Goal: Complete application form

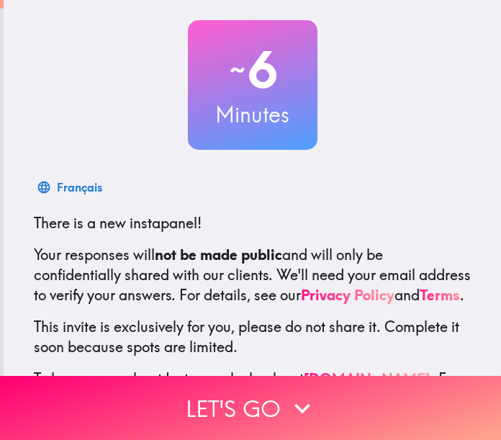
scroll to position [159, 0]
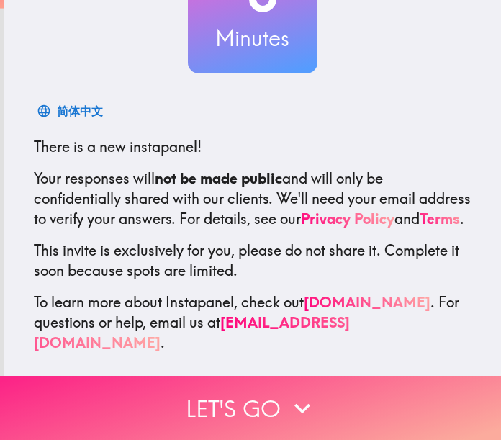
click at [271, 389] on button "Let's go" at bounding box center [250, 408] width 501 height 64
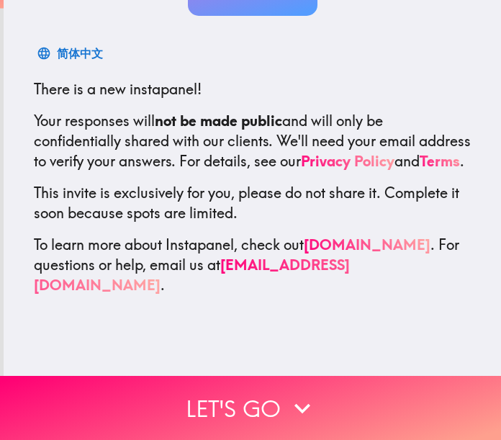
scroll to position [0, 0]
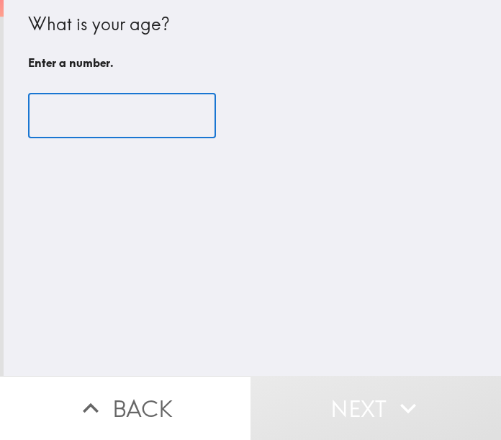
click at [93, 102] on input "number" at bounding box center [122, 116] width 188 height 45
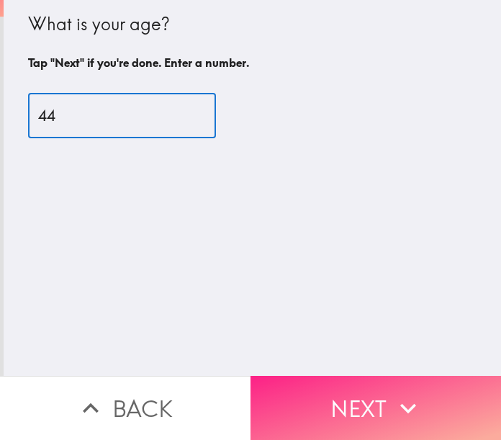
type input "44"
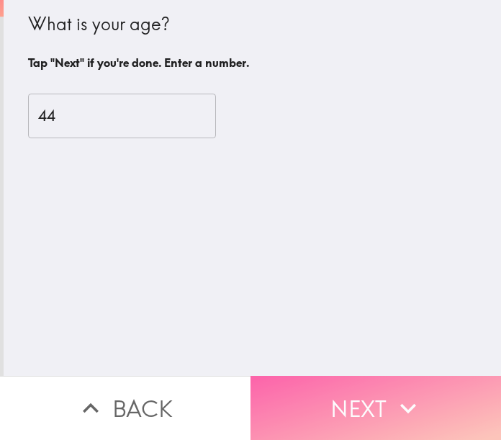
click at [336, 385] on button "Next" at bounding box center [376, 408] width 251 height 64
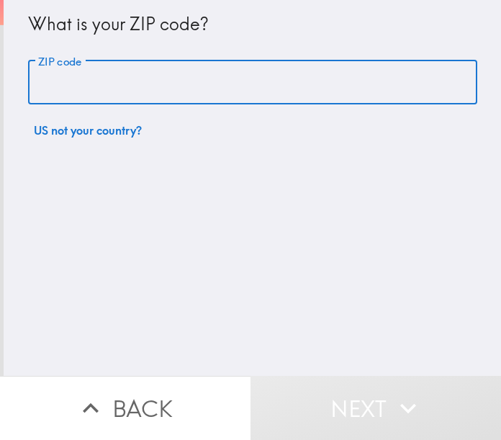
click at [176, 81] on input "ZIP code" at bounding box center [252, 82] width 449 height 45
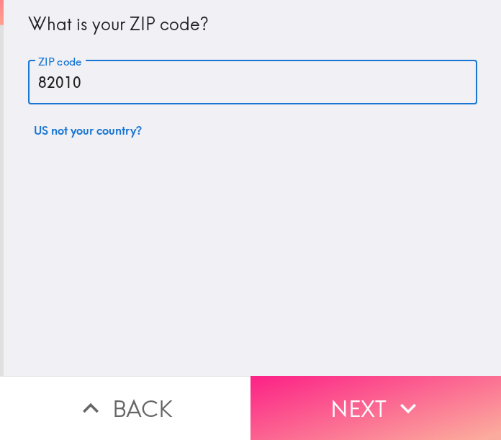
type input "82010"
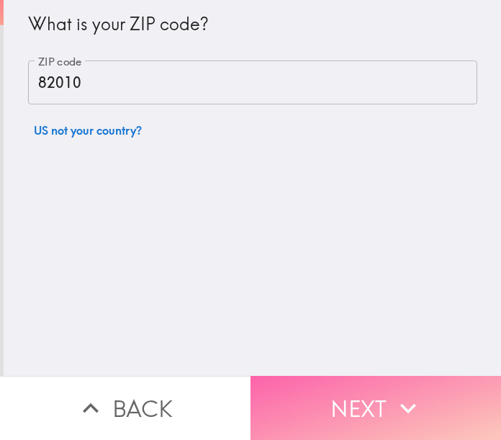
click at [336, 399] on button "Next" at bounding box center [376, 408] width 251 height 64
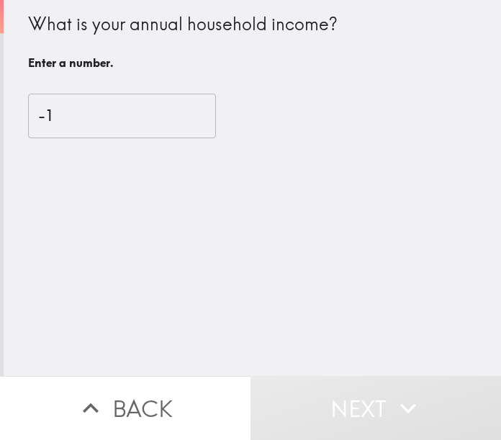
type input "-1"
click at [177, 117] on input "-1" at bounding box center [122, 116] width 188 height 45
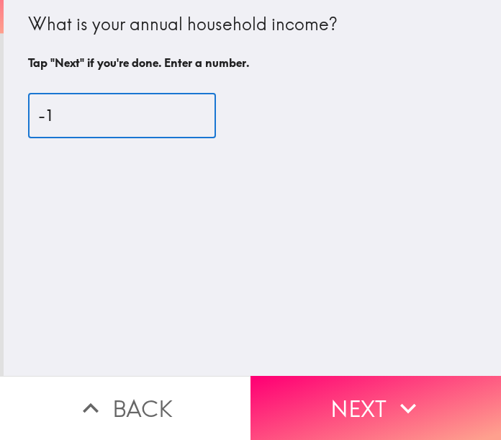
click at [160, 117] on input "-1" at bounding box center [122, 116] width 188 height 45
type input "2"
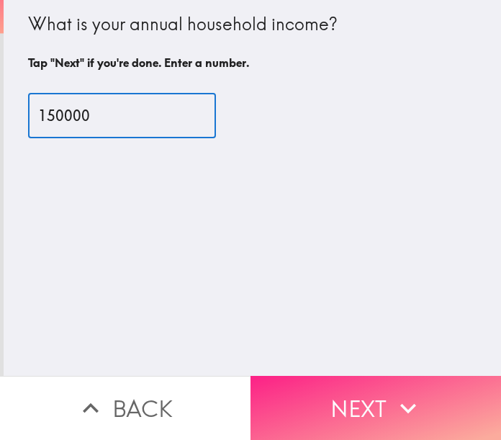
type input "150000"
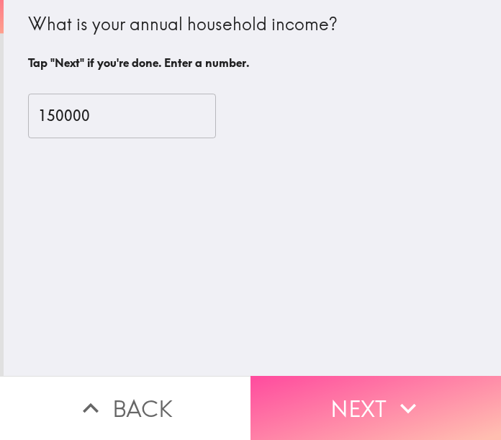
click at [310, 387] on button "Next" at bounding box center [376, 408] width 251 height 64
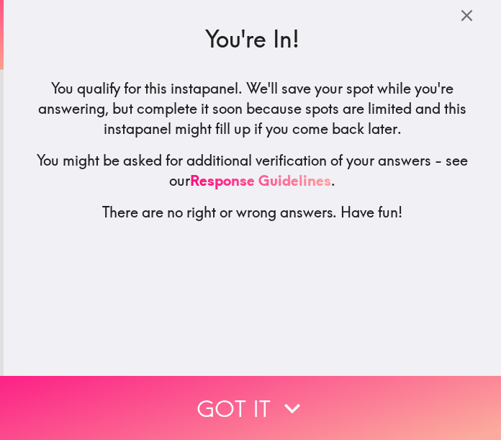
click at [232, 377] on button "Got it" at bounding box center [250, 408] width 501 height 64
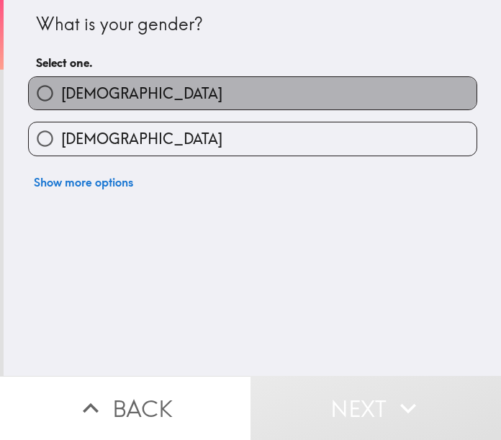
drag, startPoint x: 133, startPoint y: 91, endPoint x: 140, endPoint y: 86, distance: 8.4
click at [140, 86] on label "[DEMOGRAPHIC_DATA]" at bounding box center [253, 93] width 448 height 32
click at [61, 86] on input "[DEMOGRAPHIC_DATA]" at bounding box center [45, 93] width 32 height 32
radio input "true"
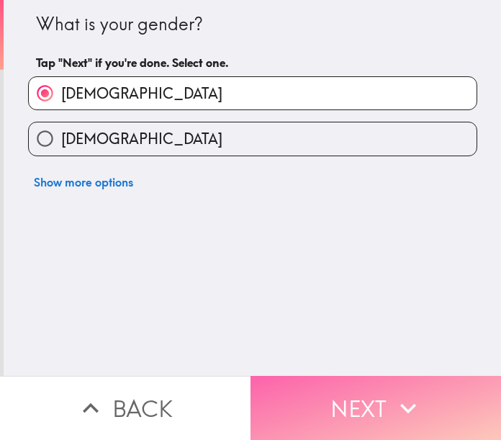
click at [340, 376] on button "Next" at bounding box center [376, 408] width 251 height 64
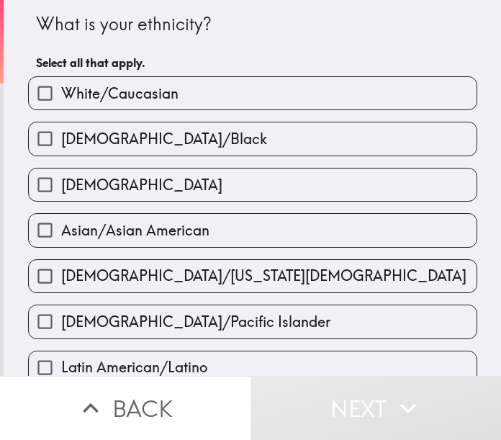
drag, startPoint x: 115, startPoint y: 83, endPoint x: 217, endPoint y: 253, distance: 199.3
click at [115, 82] on label "White/Caucasian" at bounding box center [253, 93] width 448 height 32
click at [61, 82] on input "White/Caucasian" at bounding box center [45, 93] width 32 height 32
checkbox input "true"
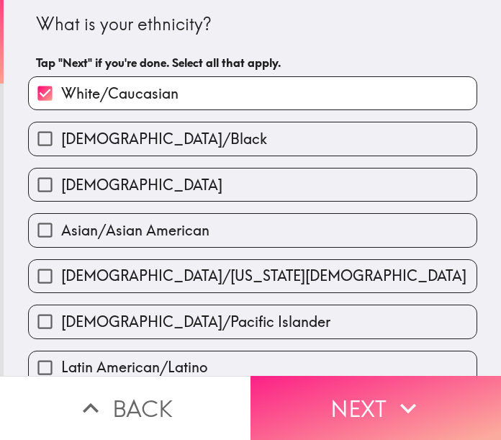
click at [324, 411] on button "Next" at bounding box center [376, 408] width 251 height 64
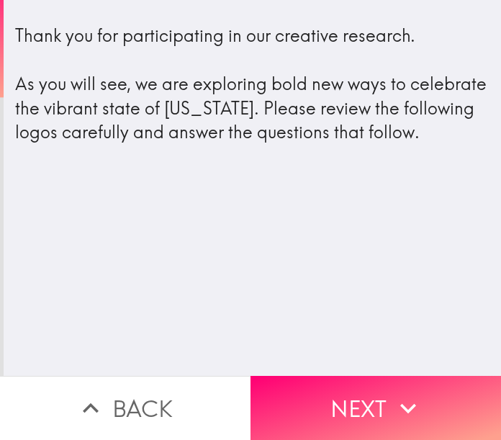
drag, startPoint x: 14, startPoint y: 24, endPoint x: 335, endPoint y: 233, distance: 383.1
click at [335, 234] on div "Thank you for participating in our creative research. As you will see, we are e…" at bounding box center [253, 188] width 498 height 376
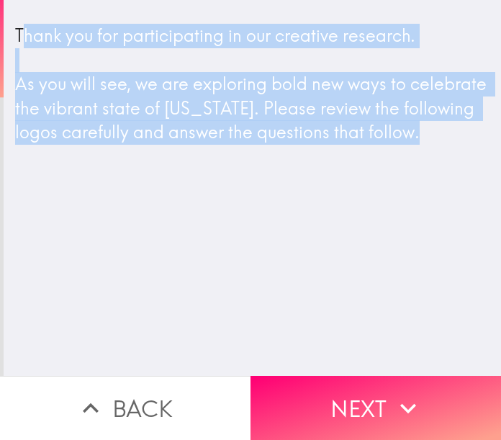
drag, startPoint x: 14, startPoint y: 28, endPoint x: 411, endPoint y: 208, distance: 435.7
click at [416, 210] on div "Thank you for participating in our creative research. As you will see, we are e…" at bounding box center [253, 188] width 498 height 376
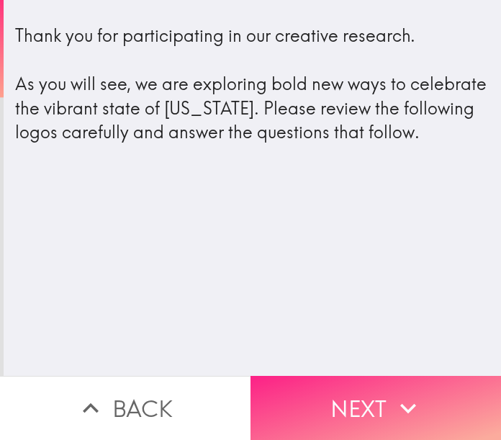
click at [383, 406] on span "button" at bounding box center [376, 408] width 251 height 64
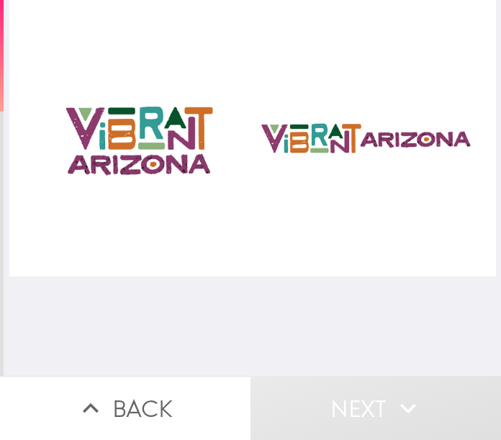
click at [119, 161] on img at bounding box center [252, 138] width 487 height 277
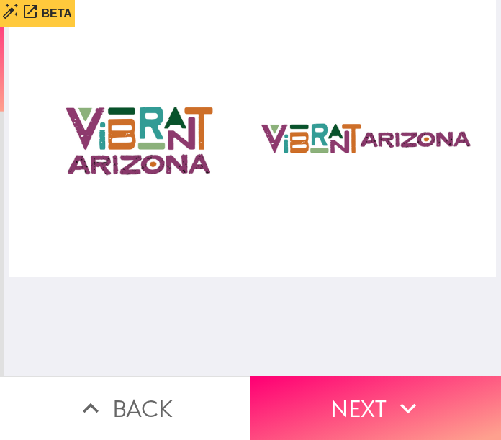
click at [369, 125] on img at bounding box center [252, 138] width 487 height 277
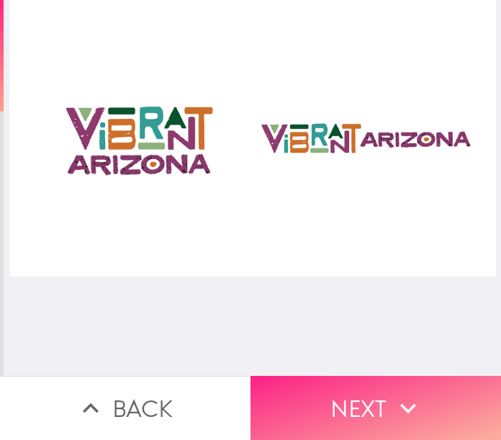
click at [349, 405] on span "button" at bounding box center [376, 408] width 251 height 64
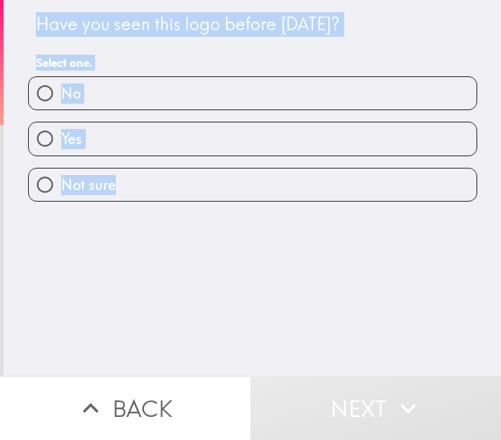
drag, startPoint x: 23, startPoint y: 14, endPoint x: 188, endPoint y: 190, distance: 241.5
click at [188, 190] on div "Have you seen this logo before [DATE]? Select one. No Yes Not sure" at bounding box center [252, 101] width 461 height 202
click at [184, 260] on div "Have you seen this logo before [DATE]? Select one. No Yes Not sure" at bounding box center [253, 188] width 498 height 376
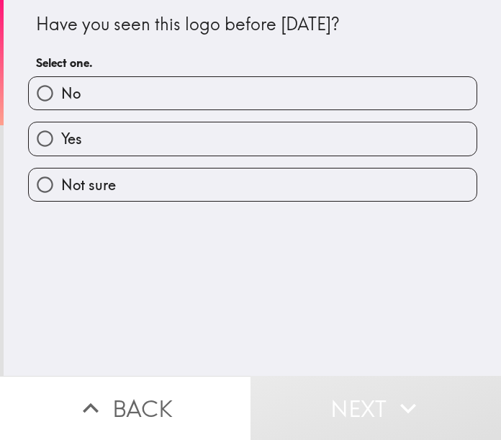
click at [181, 264] on div "Have you seen this logo before [DATE]? Select one. No Yes Not sure" at bounding box center [253, 188] width 498 height 376
click at [36, 86] on input "No" at bounding box center [45, 93] width 32 height 32
radio input "true"
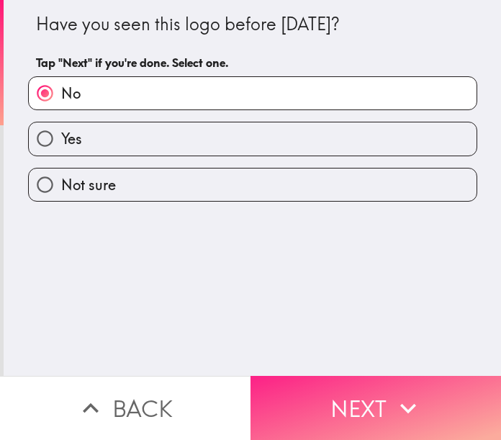
click at [344, 406] on span "button" at bounding box center [376, 408] width 251 height 64
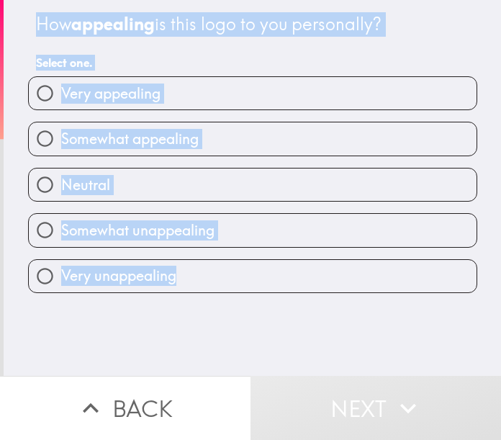
drag, startPoint x: 22, startPoint y: 11, endPoint x: 348, endPoint y: 287, distance: 427.7
click at [361, 289] on div "How appealing is this logo to you personally? Select one. Very appealing Somewh…" at bounding box center [252, 146] width 461 height 293
drag, startPoint x: 180, startPoint y: 312, endPoint x: 159, endPoint y: 314, distance: 21.0
click at [180, 312] on div "How appealing is this logo to you personally? Select one. Very appealing Somewh…" at bounding box center [253, 188] width 498 height 376
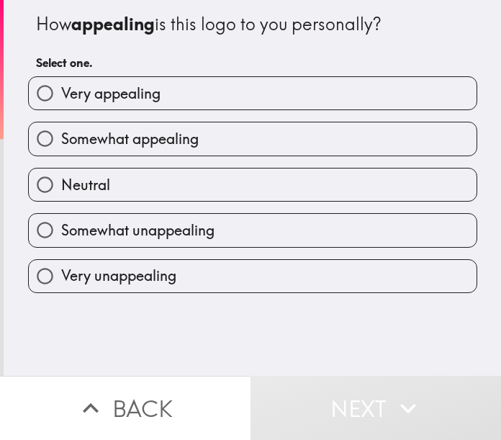
click at [147, 313] on div "How appealing is this logo to you personally? Select one. Very appealing Somewh…" at bounding box center [253, 188] width 498 height 376
click at [145, 312] on div "How appealing is this logo to you personally? Select one. Very appealing Somewh…" at bounding box center [253, 188] width 498 height 376
click at [62, 134] on span "button" at bounding box center [253, 138] width 448 height 32
drag, startPoint x: 32, startPoint y: 141, endPoint x: 94, endPoint y: 173, distance: 69.6
click at [32, 140] on input "Somewhat appealing" at bounding box center [45, 138] width 32 height 32
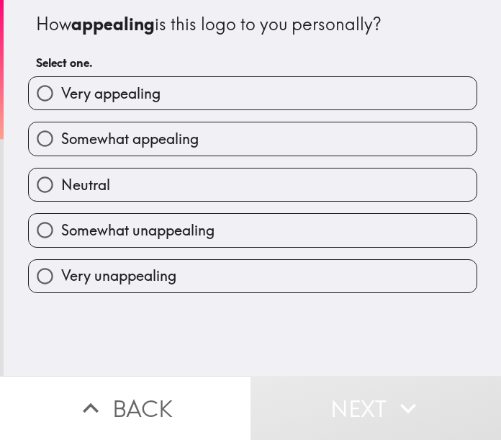
radio input "true"
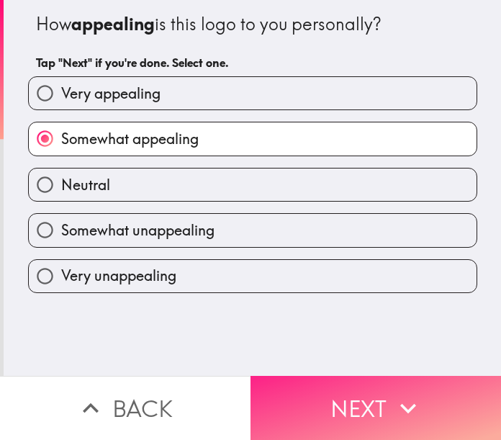
click at [318, 395] on span "button" at bounding box center [376, 408] width 251 height 64
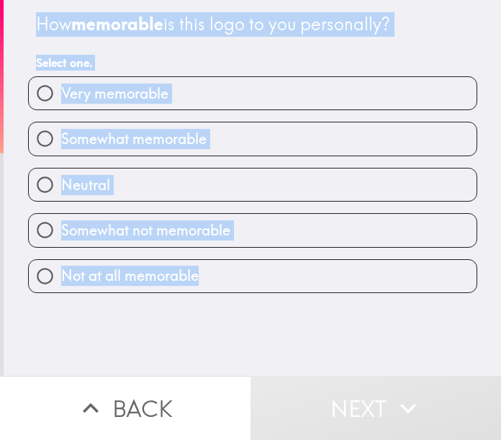
drag, startPoint x: 22, startPoint y: 19, endPoint x: 300, endPoint y: 271, distance: 375.2
click at [312, 273] on div "How memorable is this logo to you personally? Select one. Very memorable Somewh…" at bounding box center [252, 146] width 461 height 293
click at [201, 320] on div "How memorable is this logo to you personally? Select one. Very memorable Somewh…" at bounding box center [253, 188] width 498 height 376
drag, startPoint x: 92, startPoint y: 314, endPoint x: 99, endPoint y: 317, distance: 7.8
click at [94, 314] on div "How memorable is this logo to you personally? Select one. Very memorable Somewh…" at bounding box center [253, 188] width 498 height 376
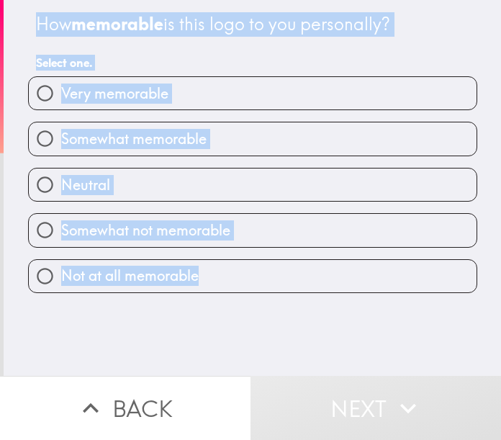
click at [115, 336] on div "How memorable is this logo to you personally? Select one. Very memorable Somewh…" at bounding box center [253, 188] width 498 height 376
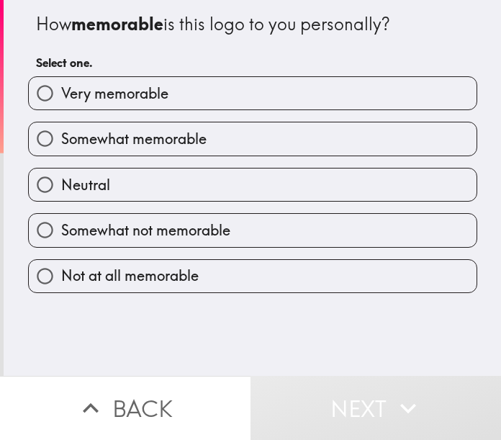
click at [36, 187] on input "Neutral" at bounding box center [45, 185] width 32 height 32
radio input "true"
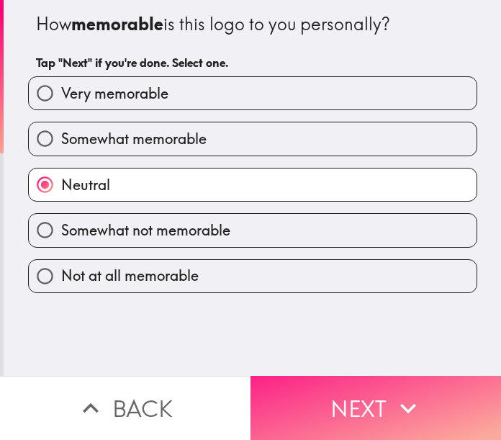
click at [328, 385] on span "button" at bounding box center [376, 408] width 251 height 64
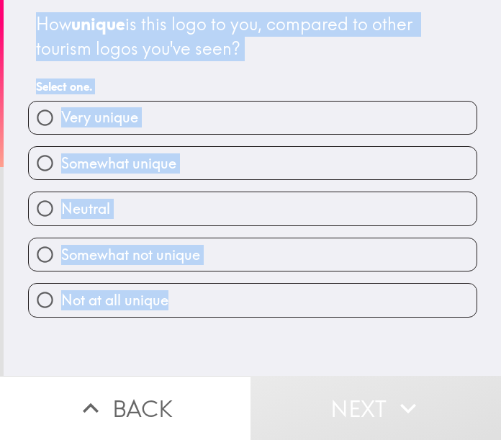
drag, startPoint x: 19, startPoint y: 18, endPoint x: 272, endPoint y: 315, distance: 390.8
click at [272, 315] on div "How unique is this logo to you, compared to other tourism logos you've seen? Se…" at bounding box center [252, 159] width 461 height 318
click at [207, 328] on div "How unique is this logo to you, compared to other tourism logos you've seen? Se…" at bounding box center [253, 188] width 498 height 376
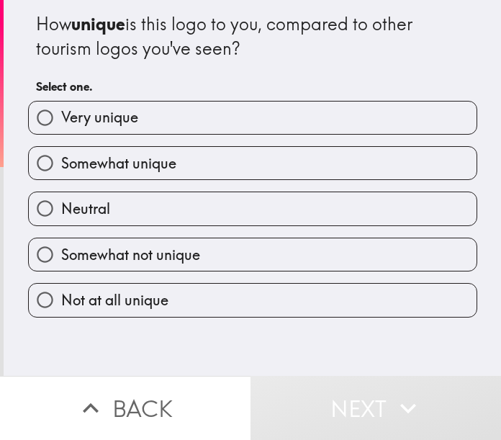
click at [177, 342] on div "How unique is this logo to you, compared to other tourism logos you've seen? Se…" at bounding box center [253, 188] width 498 height 376
click at [35, 158] on input "Somewhat unique" at bounding box center [45, 163] width 32 height 32
radio input "true"
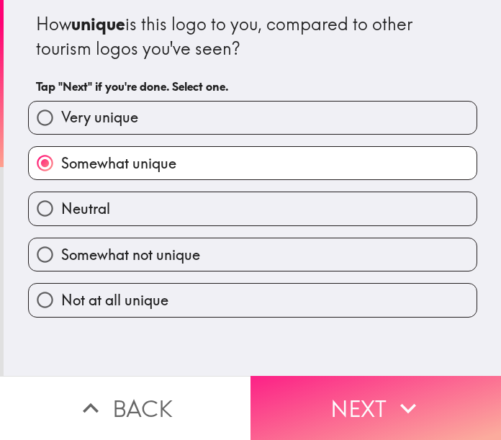
click at [328, 392] on span "button" at bounding box center [376, 408] width 251 height 64
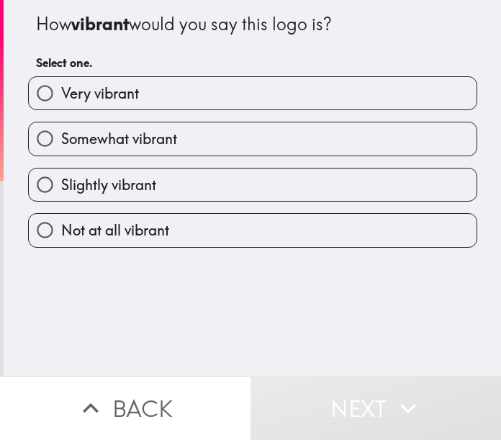
click at [250, 310] on div "How vibrant would you say this logo is? Select one. Very vibrant Somewhat vibra…" at bounding box center [253, 188] width 498 height 376
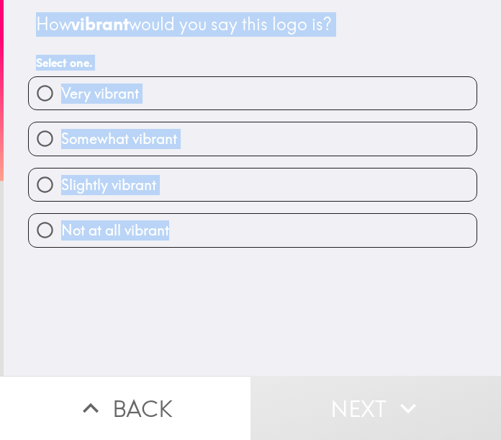
drag, startPoint x: 22, startPoint y: 17, endPoint x: 270, endPoint y: 237, distance: 331.6
click at [270, 237] on div "How vibrant would you say this logo is? Select one. Very vibrant Somewhat vibra…" at bounding box center [252, 124] width 461 height 248
click at [205, 279] on div "How vibrant would you say this logo is? Select one. Very vibrant Somewhat vibra…" at bounding box center [253, 188] width 498 height 376
click at [31, 140] on input "Somewhat vibrant" at bounding box center [45, 138] width 32 height 32
radio input "true"
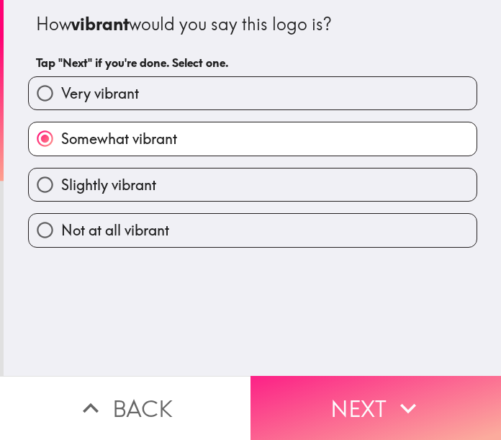
click at [328, 400] on span "button" at bounding box center [376, 408] width 251 height 64
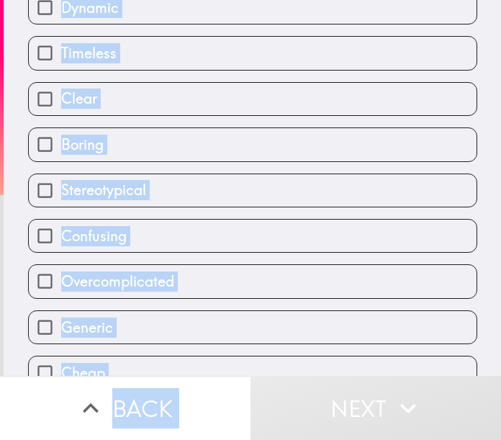
scroll to position [363, 0]
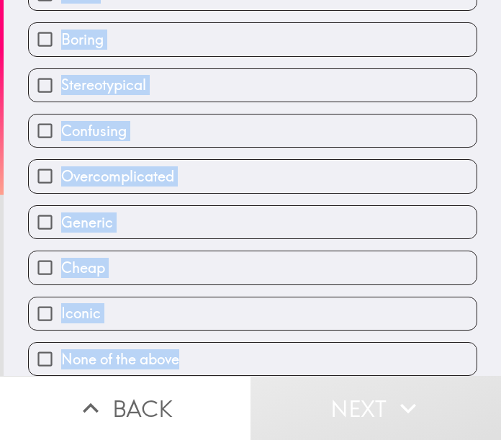
drag, startPoint x: 27, startPoint y: 24, endPoint x: 305, endPoint y: 349, distance: 428.0
click at [305, 349] on div "Do any of the following describe your perceptions of the logo? Select all that …" at bounding box center [252, 12] width 461 height 728
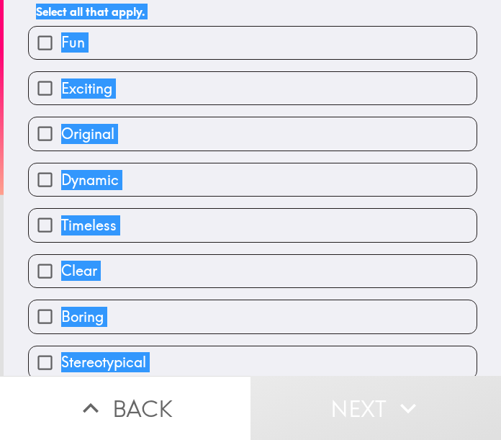
scroll to position [0, 0]
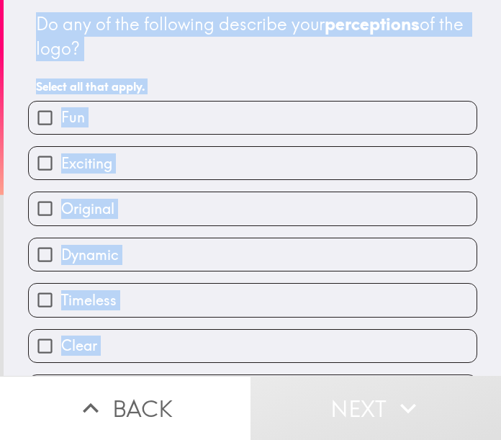
click at [258, 47] on div "Do any of the following describe your perceptions of the logo?" at bounding box center [253, 36] width 434 height 48
click at [263, 45] on div "Do any of the following describe your perceptions of the logo?" at bounding box center [253, 36] width 434 height 48
click at [264, 45] on div "Do any of the following describe your perceptions of the logo?" at bounding box center [253, 36] width 434 height 48
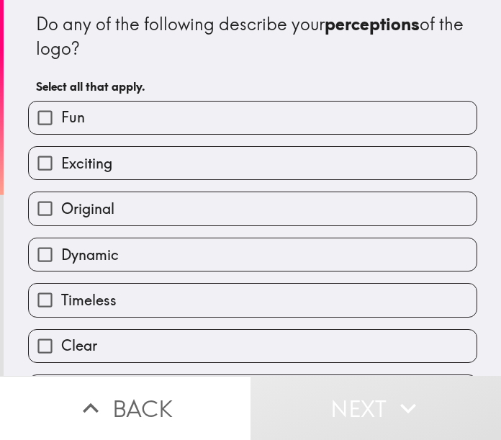
click at [264, 45] on div "Do any of the following describe your perceptions of the logo?" at bounding box center [253, 36] width 434 height 48
click at [29, 208] on input "Original" at bounding box center [45, 208] width 32 height 32
checkbox input "true"
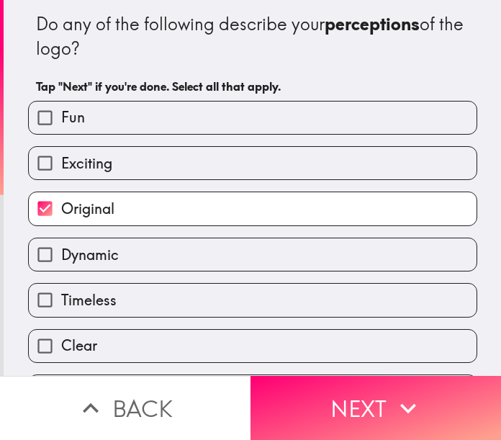
click at [37, 251] on input "Dynamic" at bounding box center [45, 254] width 32 height 32
checkbox input "true"
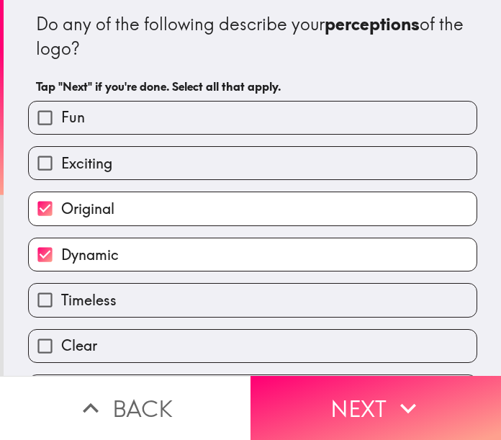
click at [38, 343] on input "Clear" at bounding box center [45, 346] width 32 height 32
checkbox input "true"
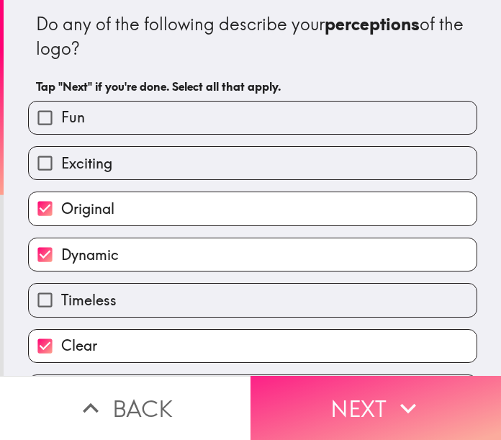
click at [347, 403] on span "button" at bounding box center [376, 408] width 251 height 64
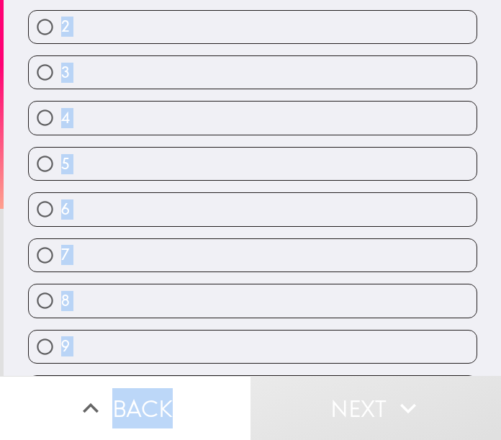
scroll to position [205, 0]
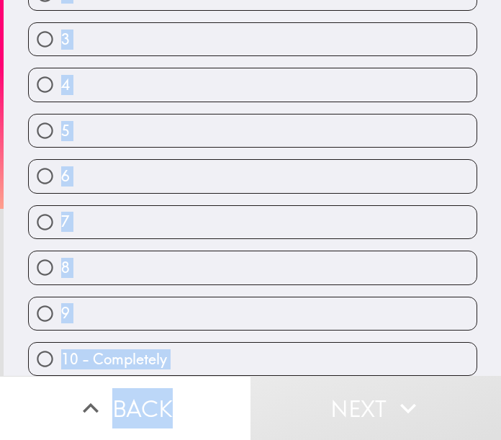
drag, startPoint x: 49, startPoint y: 29, endPoint x: 241, endPoint y: 407, distance: 424.2
click at [241, 407] on div "On a scale of 1-10, with 1 being "not at all" and 10 being "completely" how muc…" at bounding box center [250, 220] width 501 height 440
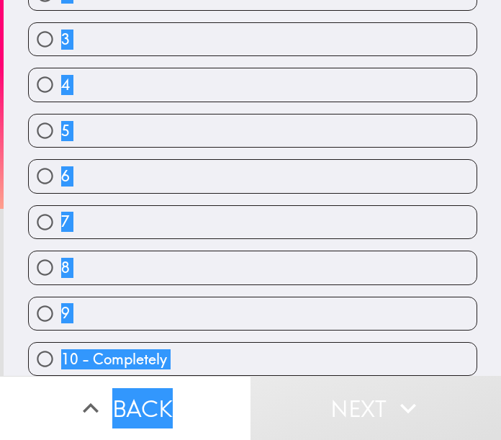
scroll to position [0, 0]
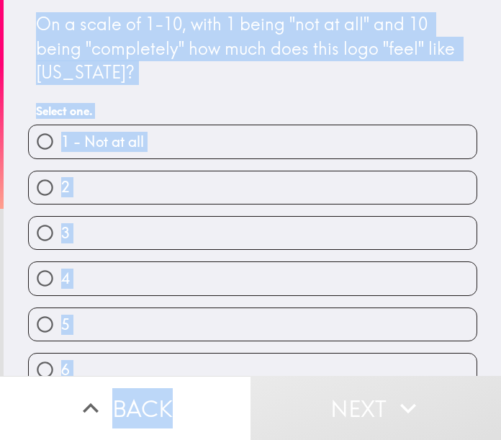
click at [157, 79] on div "On a scale of 1-10, with 1 being "not at all" and 10 being "completely" how muc…" at bounding box center [253, 48] width 434 height 73
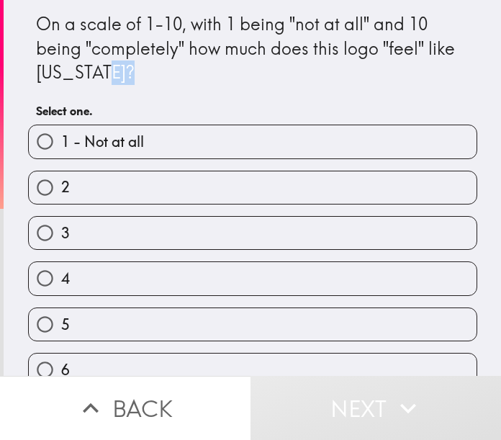
click at [157, 79] on div "On a scale of 1-10, with 1 being "not at all" and 10 being "completely" how muc…" at bounding box center [253, 48] width 434 height 73
click at [158, 78] on div "On a scale of 1-10, with 1 being "not at all" and 10 being "completely" how muc…" at bounding box center [253, 48] width 434 height 73
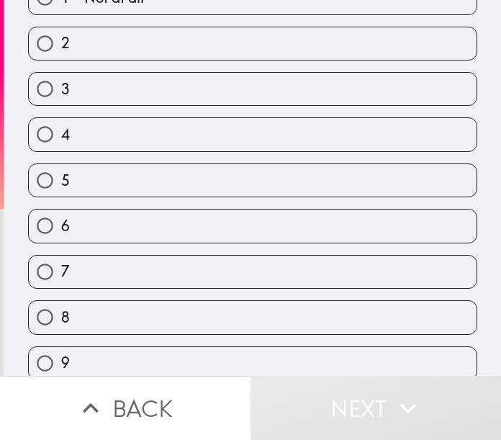
click at [32, 229] on input "6" at bounding box center [45, 226] width 32 height 32
radio input "true"
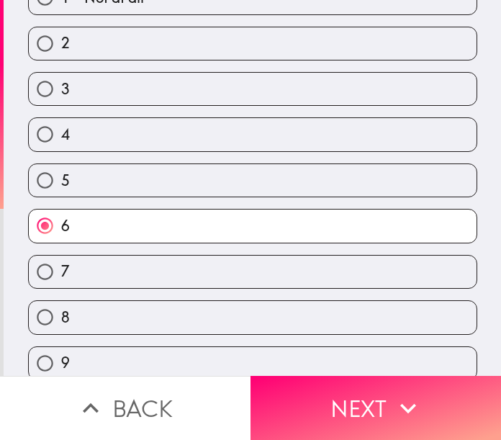
scroll to position [205, 0]
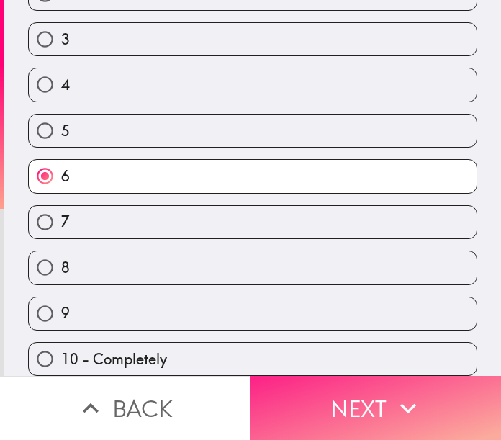
click at [323, 398] on span "button" at bounding box center [376, 408] width 251 height 64
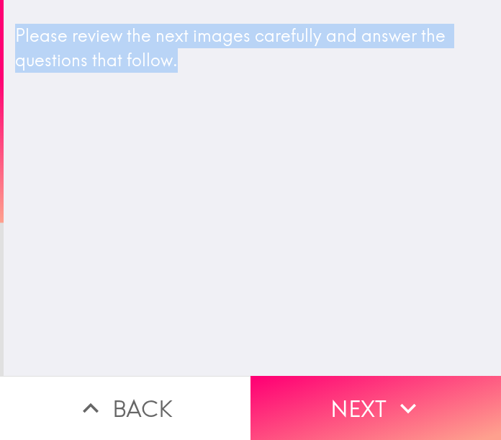
drag, startPoint x: 9, startPoint y: 18, endPoint x: 273, endPoint y: 89, distance: 273.7
click at [274, 89] on div "Please review the next images carefully and answer the questions that follow." at bounding box center [253, 54] width 498 height 84
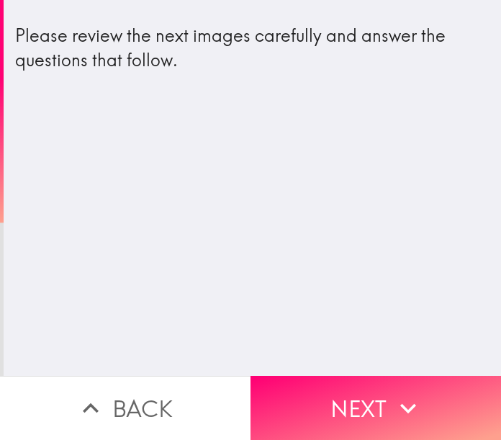
drag, startPoint x: 387, startPoint y: 388, endPoint x: 246, endPoint y: 292, distance: 170.6
click at [387, 388] on span "button" at bounding box center [376, 408] width 251 height 64
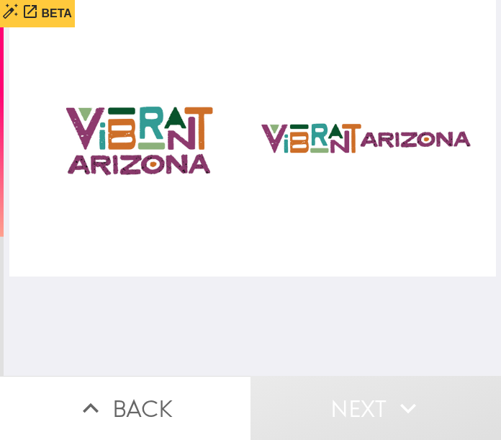
drag, startPoint x: 148, startPoint y: 170, endPoint x: 216, endPoint y: 166, distance: 67.8
click at [148, 169] on img at bounding box center [252, 138] width 487 height 277
click at [333, 148] on img at bounding box center [252, 138] width 487 height 277
click at [185, 313] on div at bounding box center [253, 188] width 498 height 376
drag, startPoint x: 364, startPoint y: 222, endPoint x: 319, endPoint y: 220, distance: 44.7
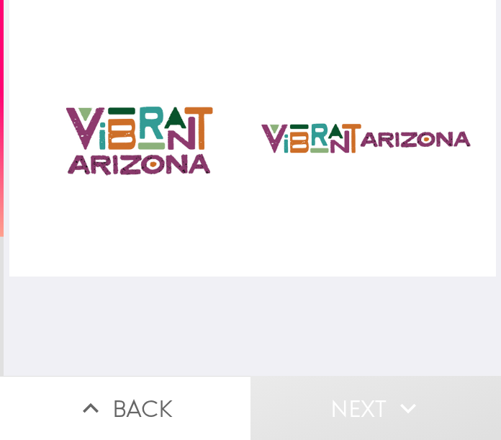
click at [364, 222] on img at bounding box center [252, 138] width 487 height 277
click at [116, 144] on img at bounding box center [252, 138] width 487 height 277
drag, startPoint x: 108, startPoint y: 122, endPoint x: 164, endPoint y: 113, distance: 56.8
click at [110, 120] on img at bounding box center [252, 138] width 487 height 277
click at [335, 418] on span "button" at bounding box center [376, 408] width 251 height 64
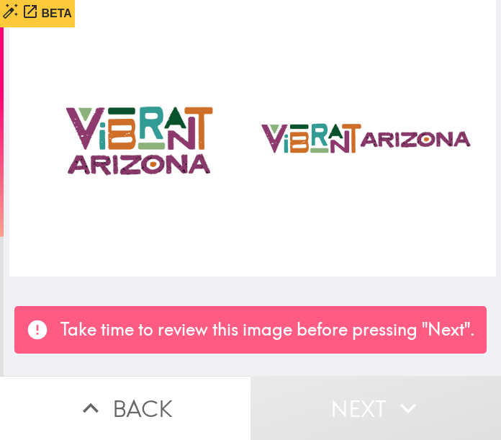
click at [252, 269] on img at bounding box center [252, 138] width 487 height 277
drag, startPoint x: 124, startPoint y: 112, endPoint x: 184, endPoint y: 127, distance: 62.2
click at [125, 112] on img at bounding box center [252, 138] width 487 height 277
drag, startPoint x: 184, startPoint y: 127, endPoint x: 228, endPoint y: 148, distance: 48.0
click at [184, 126] on img at bounding box center [252, 138] width 487 height 277
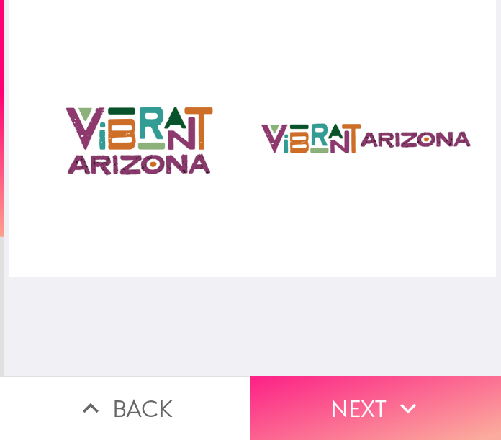
click at [377, 387] on span "button" at bounding box center [376, 408] width 251 height 64
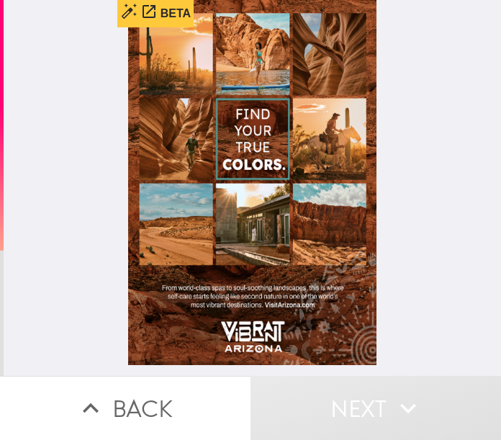
drag, startPoint x: 243, startPoint y: 159, endPoint x: 262, endPoint y: 243, distance: 85.6
click at [244, 161] on img at bounding box center [252, 182] width 249 height 365
click at [264, 237] on img at bounding box center [252, 182] width 249 height 365
click at [312, 124] on img at bounding box center [252, 182] width 249 height 365
click at [233, 328] on img at bounding box center [252, 182] width 249 height 365
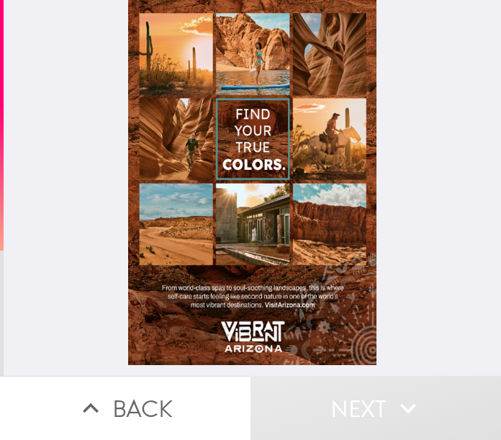
click at [320, 387] on span "button" at bounding box center [376, 408] width 251 height 64
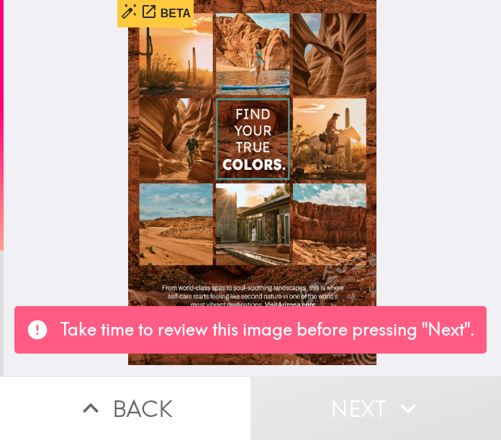
drag, startPoint x: 276, startPoint y: 257, endPoint x: 252, endPoint y: 258, distance: 23.8
click at [274, 256] on img at bounding box center [252, 182] width 249 height 365
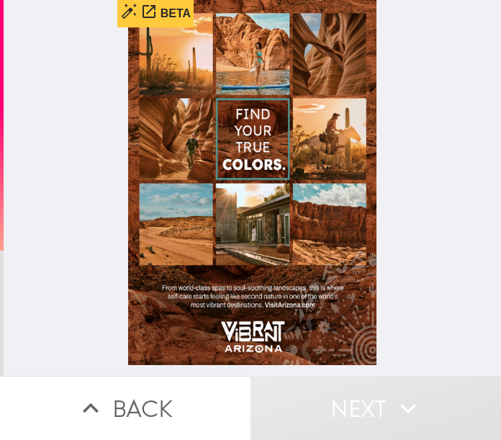
click at [249, 344] on img at bounding box center [252, 182] width 249 height 365
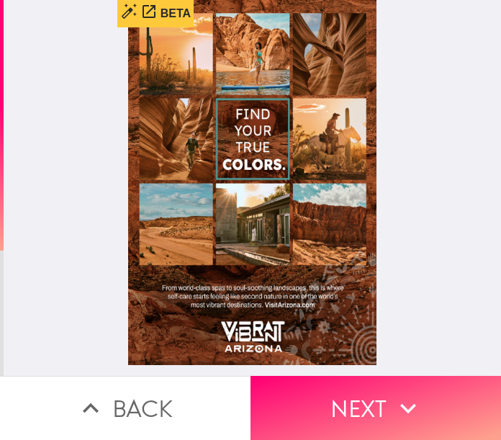
click at [306, 335] on img at bounding box center [252, 182] width 249 height 365
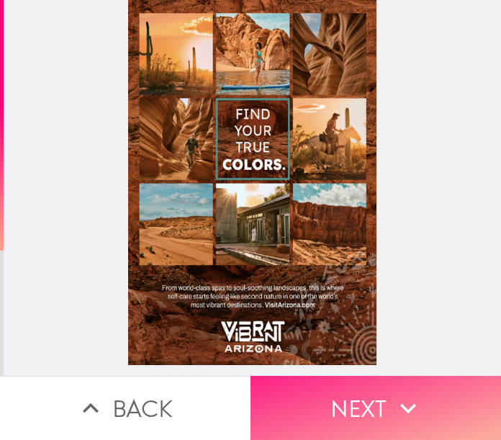
click at [333, 405] on span "button" at bounding box center [376, 408] width 251 height 64
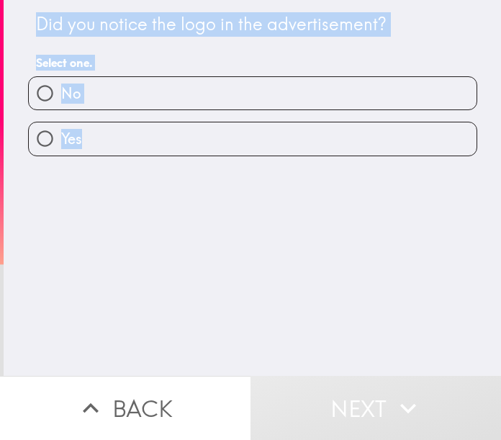
drag, startPoint x: 24, startPoint y: 19, endPoint x: 160, endPoint y: 113, distance: 165.6
click at [251, 155] on div "Did you notice the logo in the advertisement? Select one. No Yes" at bounding box center [252, 78] width 461 height 156
click at [99, 223] on div "Did you notice the logo in the advertisement? Select one. No Yes" at bounding box center [253, 188] width 498 height 376
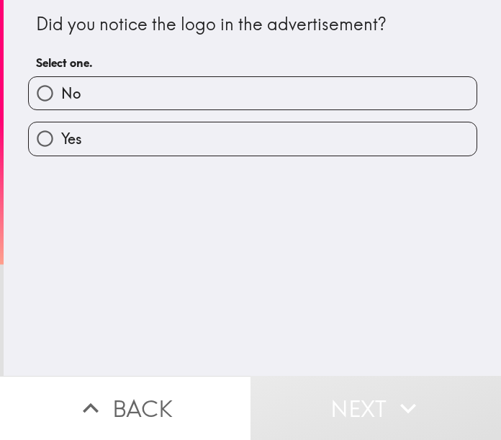
click at [31, 135] on input "Yes" at bounding box center [45, 138] width 32 height 32
radio input "true"
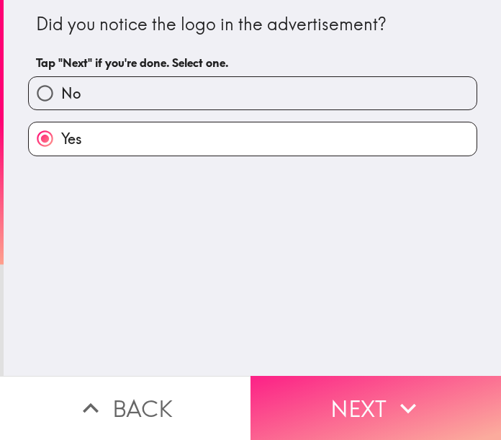
click at [339, 393] on span "button" at bounding box center [376, 408] width 251 height 64
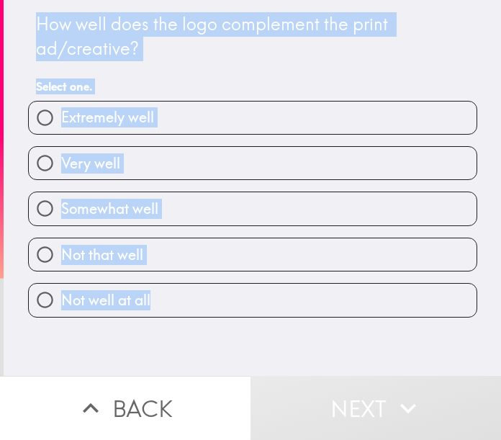
drag, startPoint x: 19, startPoint y: 16, endPoint x: 215, endPoint y: 288, distance: 334.9
click at [215, 288] on div "How well does the logo complement the print ad/creative? Select one. Extremely …" at bounding box center [252, 159] width 461 height 318
drag, startPoint x: 262, startPoint y: 328, endPoint x: 206, endPoint y: 332, distance: 56.3
click at [261, 328] on div "How well does the logo complement the print ad/creative? Select one. Extremely …" at bounding box center [253, 188] width 498 height 376
drag, startPoint x: 32, startPoint y: 209, endPoint x: 122, endPoint y: 282, distance: 116.7
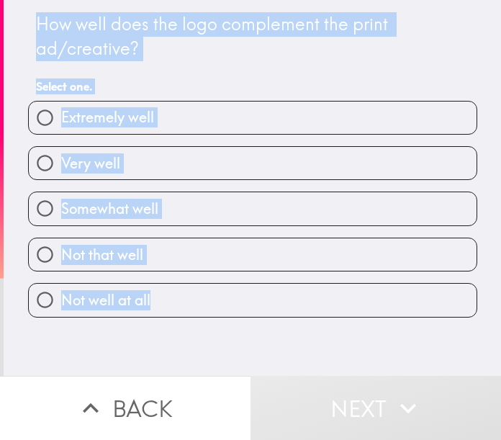
click at [34, 209] on input "Somewhat well" at bounding box center [45, 208] width 32 height 32
radio input "true"
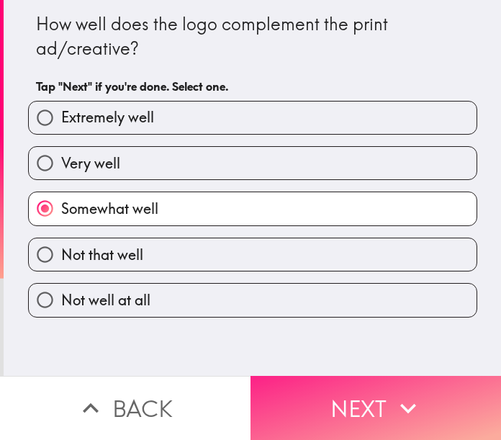
click at [331, 404] on span "button" at bounding box center [376, 408] width 251 height 64
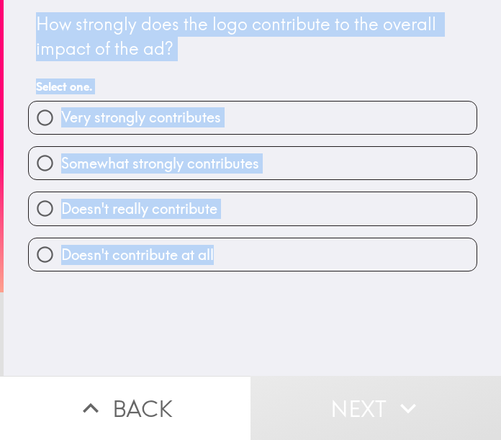
drag, startPoint x: 23, startPoint y: 17, endPoint x: 246, endPoint y: 251, distance: 323.5
click at [246, 251] on div "How strongly does the logo contribute to the overall impact of the ad? Select o…" at bounding box center [252, 135] width 461 height 271
drag, startPoint x: 323, startPoint y: 317, endPoint x: 295, endPoint y: 318, distance: 28.1
click at [323, 317] on div "How strongly does the logo contribute to the overall impact of the ad? Select o…" at bounding box center [253, 188] width 498 height 376
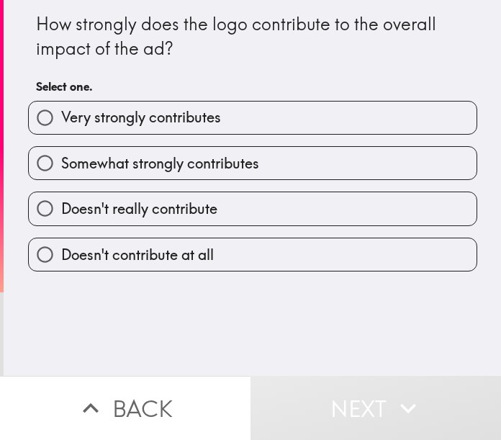
click at [242, 314] on div "How strongly does the logo contribute to the overall impact of the ad? Select o…" at bounding box center [253, 188] width 498 height 376
click at [29, 114] on input "Very strongly contributes" at bounding box center [45, 118] width 32 height 32
radio input "true"
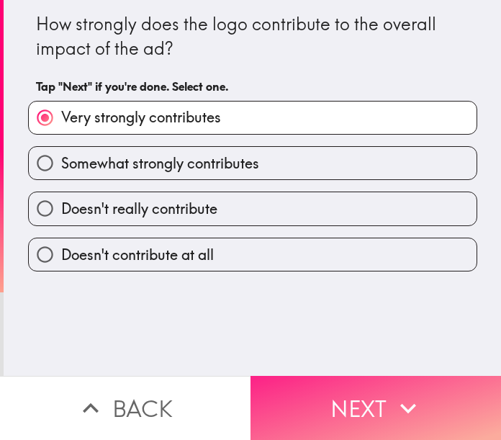
click at [355, 405] on span "button" at bounding box center [376, 408] width 251 height 64
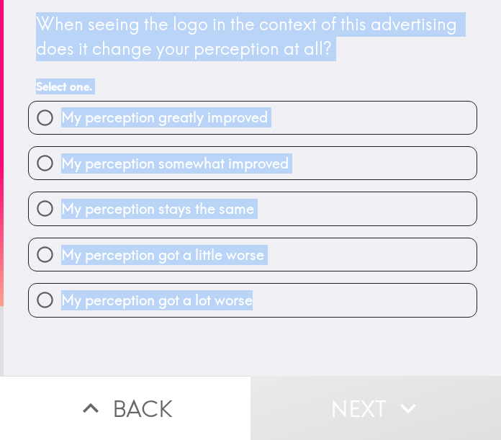
drag, startPoint x: 25, startPoint y: 18, endPoint x: 243, endPoint y: 298, distance: 355.1
click at [274, 305] on div "When seeing the logo in the context of this advertising does it change your per…" at bounding box center [252, 159] width 461 height 318
drag, startPoint x: 313, startPoint y: 345, endPoint x: 296, endPoint y: 344, distance: 17.3
click at [311, 345] on div "When seeing the logo in the context of this advertising does it change your per…" at bounding box center [253, 188] width 498 height 376
click at [144, 334] on div "When seeing the logo in the context of this advertising does it change your per…" at bounding box center [253, 188] width 498 height 376
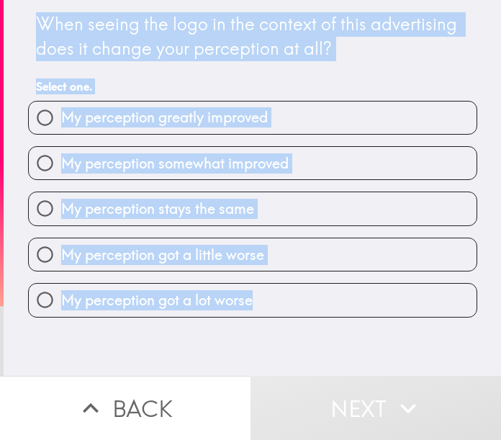
click at [30, 162] on input "My perception somewhat improved" at bounding box center [45, 163] width 32 height 32
radio input "true"
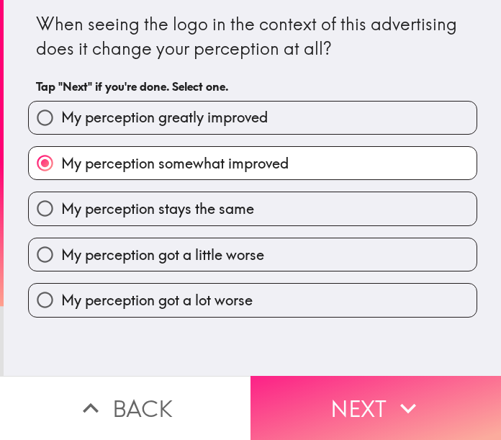
click at [339, 410] on span "button" at bounding box center [376, 408] width 251 height 64
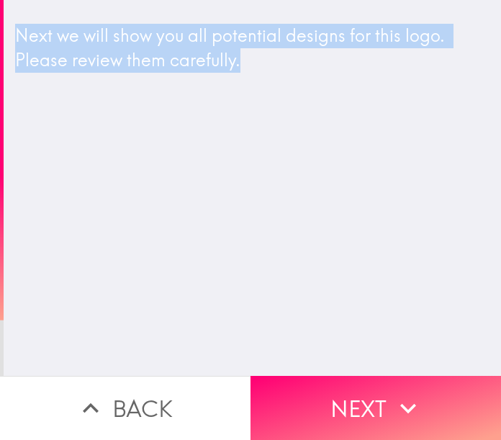
drag, startPoint x: 10, startPoint y: 27, endPoint x: 275, endPoint y: 74, distance: 269.1
click at [285, 74] on div "Next we will show you all potential designs for this logo. Please review them c…" at bounding box center [253, 54] width 498 height 84
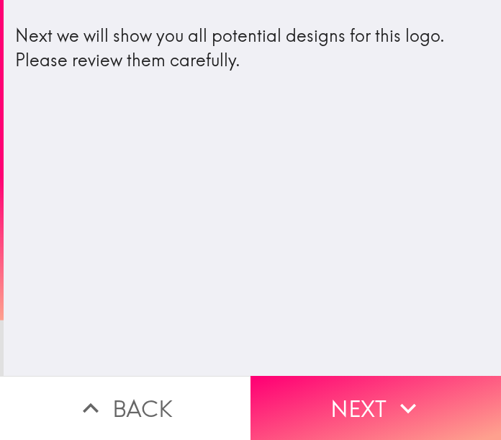
drag, startPoint x: 425, startPoint y: 395, endPoint x: 341, endPoint y: 359, distance: 91.3
click at [425, 395] on span "button" at bounding box center [376, 408] width 251 height 64
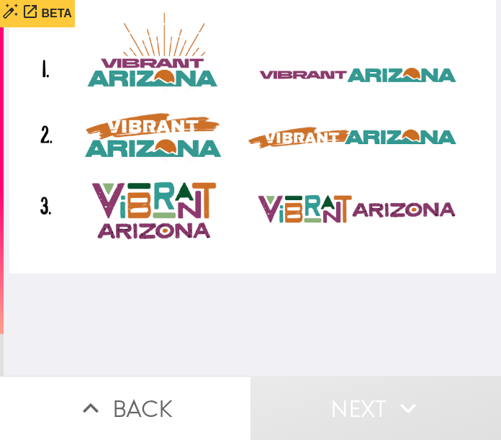
click at [149, 209] on img at bounding box center [252, 137] width 487 height 274
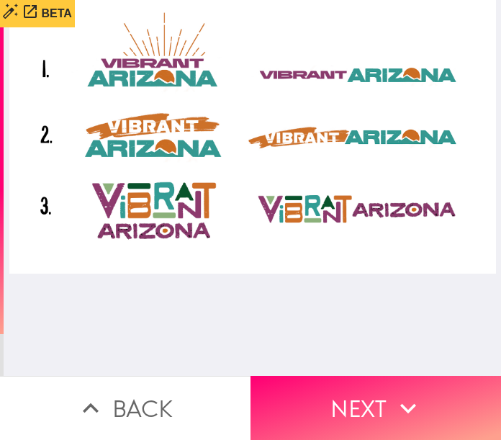
click at [321, 138] on img at bounding box center [252, 137] width 487 height 274
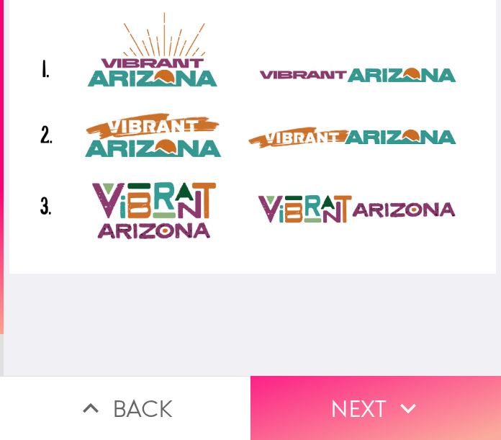
click at [339, 384] on span "button" at bounding box center [376, 408] width 251 height 64
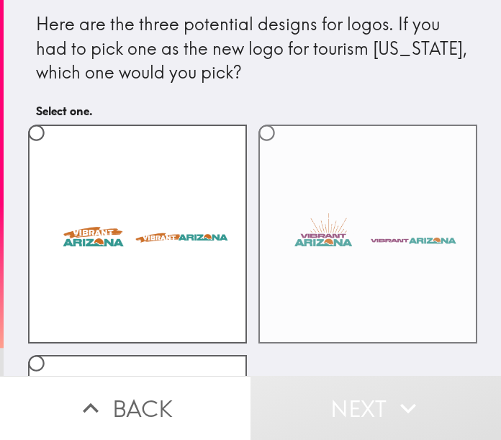
scroll to position [72, 0]
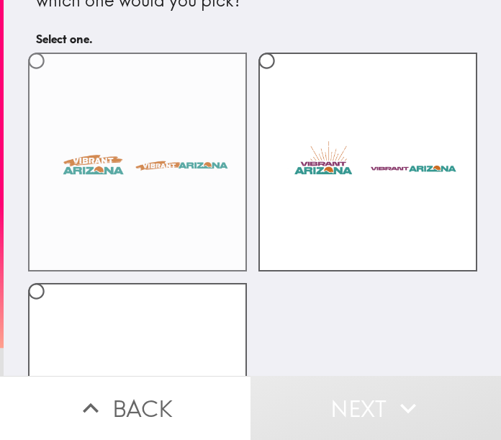
click at [73, 151] on label at bounding box center [137, 162] width 219 height 219
click at [53, 77] on input "radio" at bounding box center [36, 61] width 32 height 32
radio input "true"
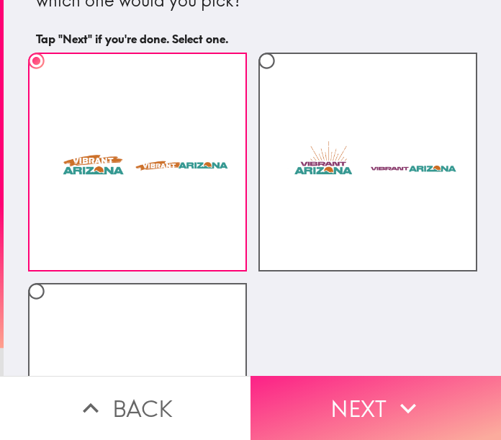
click at [327, 398] on span "button" at bounding box center [376, 408] width 251 height 64
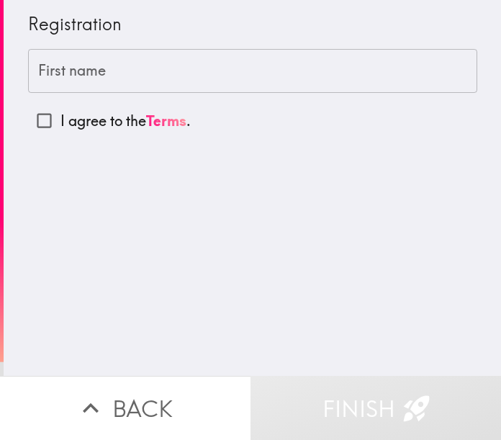
click at [78, 72] on label "First name" at bounding box center [72, 70] width 68 height 21
click at [78, 72] on input "First name" at bounding box center [252, 71] width 449 height 45
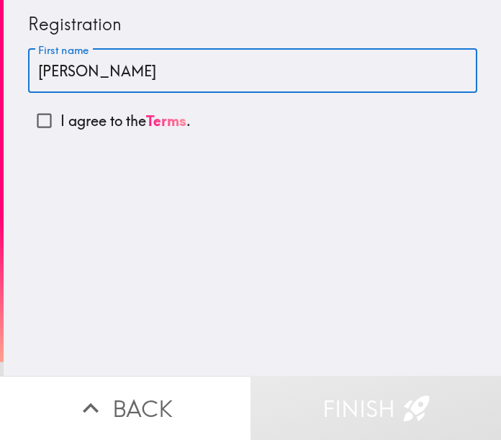
type input "[PERSON_NAME]"
click at [37, 122] on input "I agree to the Terms ." at bounding box center [44, 120] width 32 height 32
checkbox input "true"
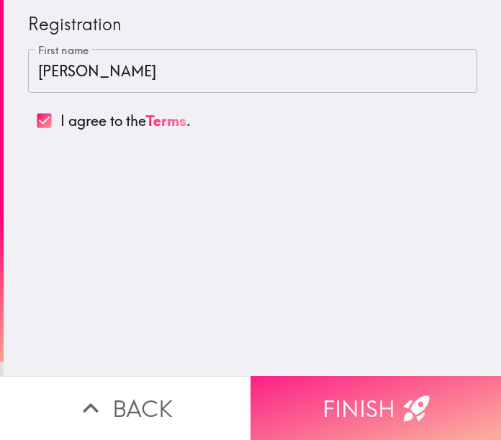
click at [347, 385] on span "button" at bounding box center [376, 408] width 251 height 64
